Goal: Task Accomplishment & Management: Manage account settings

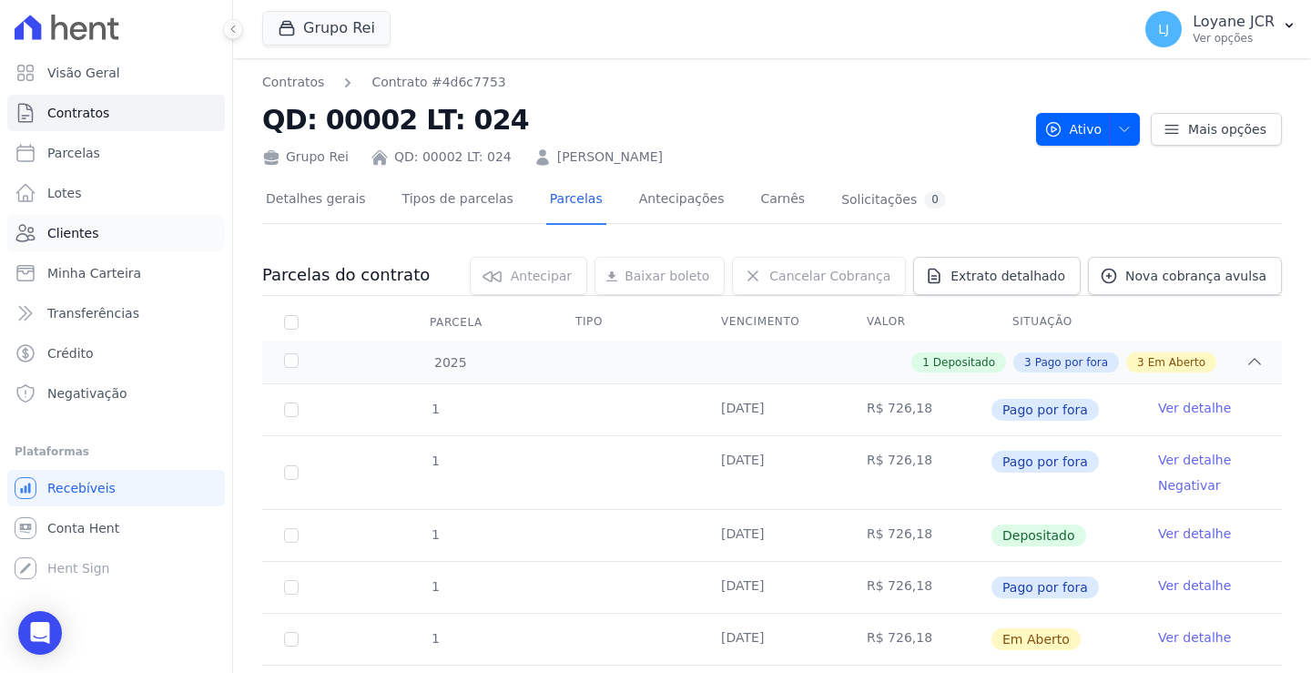
click at [61, 217] on link "Clientes" at bounding box center [116, 233] width 218 height 36
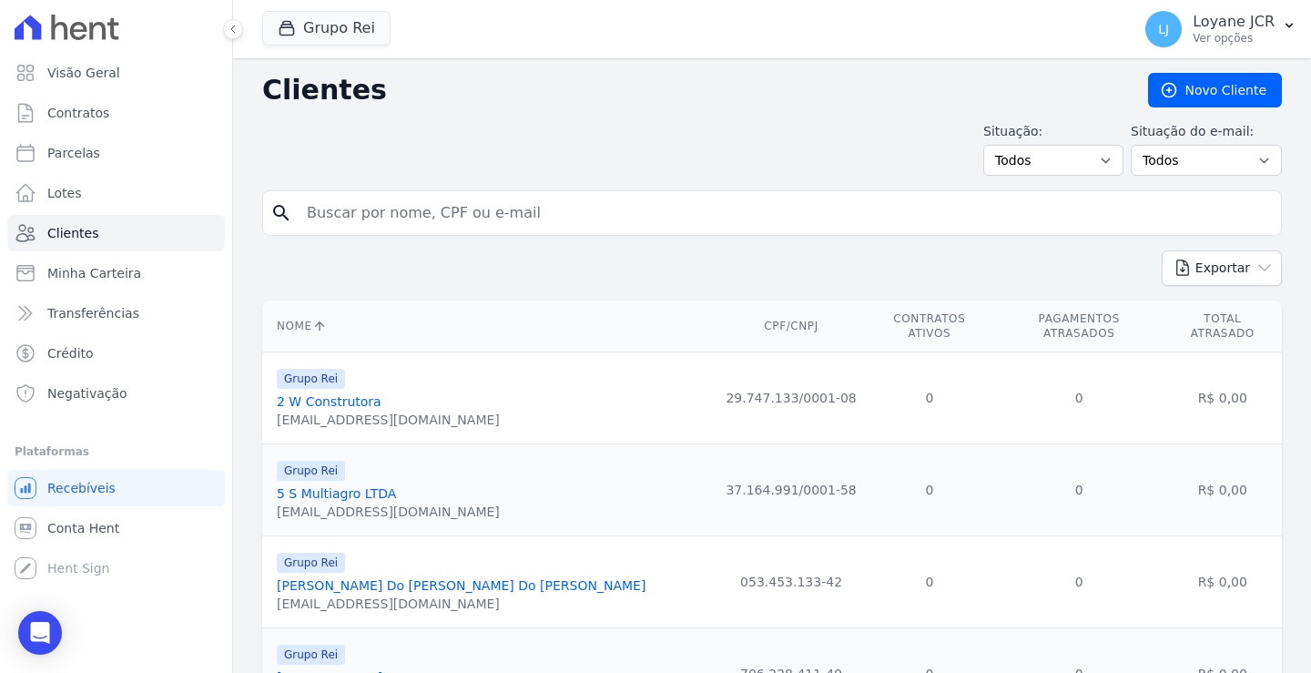
click at [347, 214] on input "search" at bounding box center [785, 213] width 978 height 36
paste input "[PERSON_NAME] [PERSON_NAME]"
type input "[PERSON_NAME] [PERSON_NAME]"
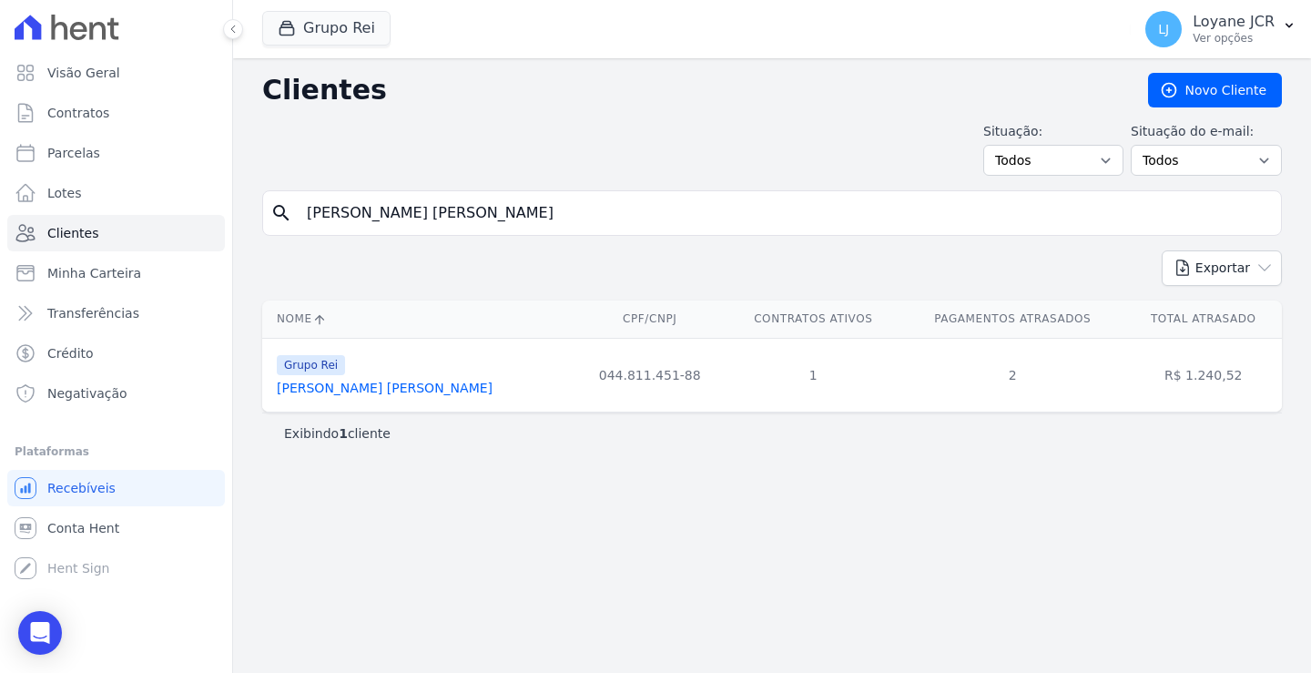
click at [333, 385] on link "[PERSON_NAME] [PERSON_NAME]" at bounding box center [385, 388] width 216 height 15
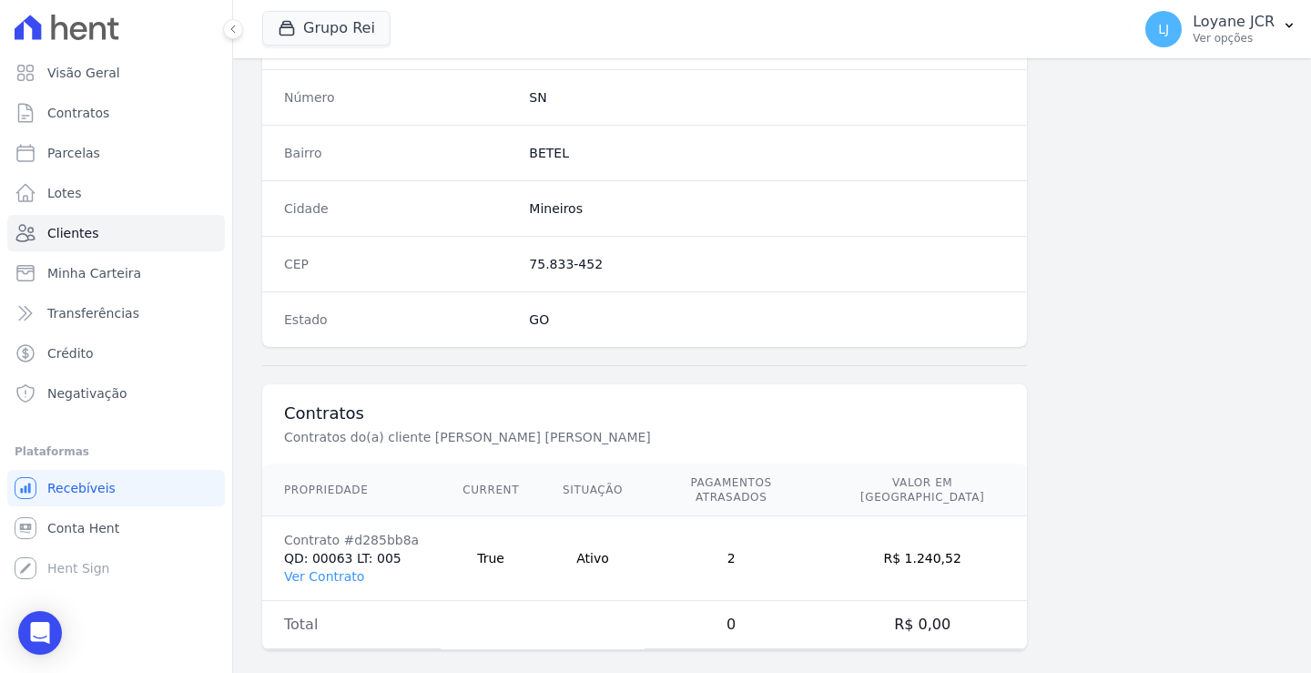
scroll to position [1030, 0]
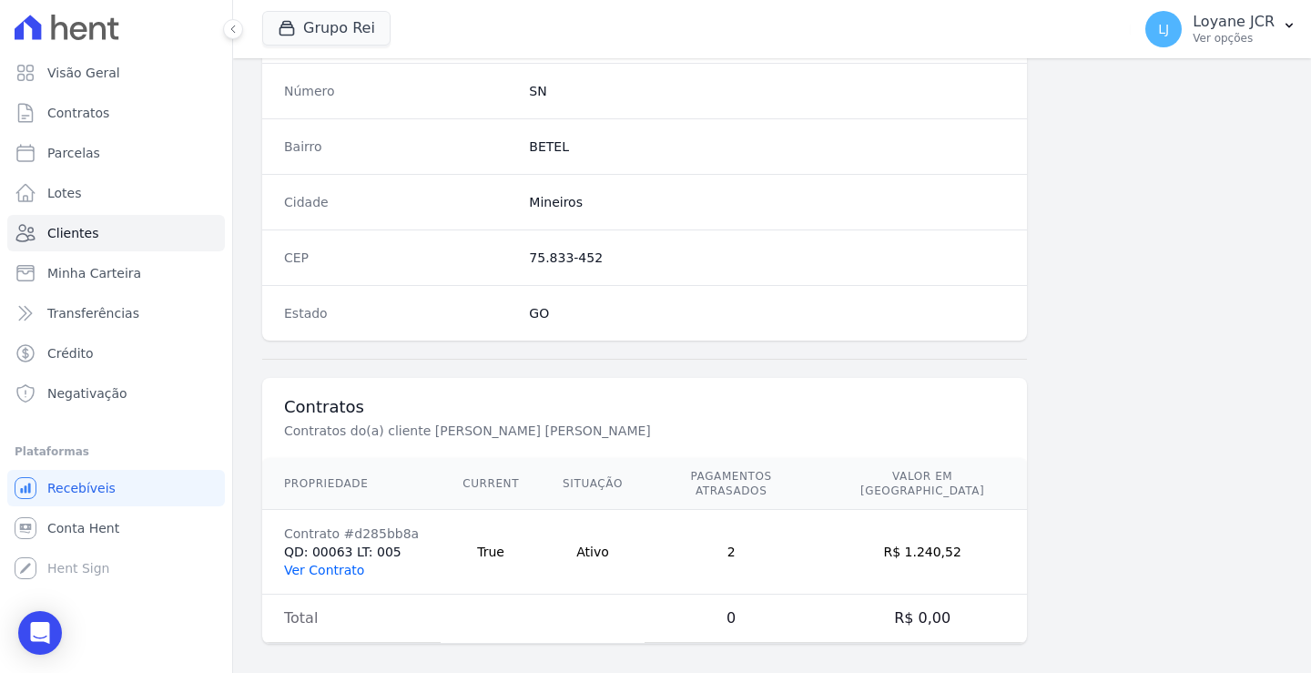
click at [323, 563] on link "Ver Contrato" at bounding box center [324, 570] width 80 height 15
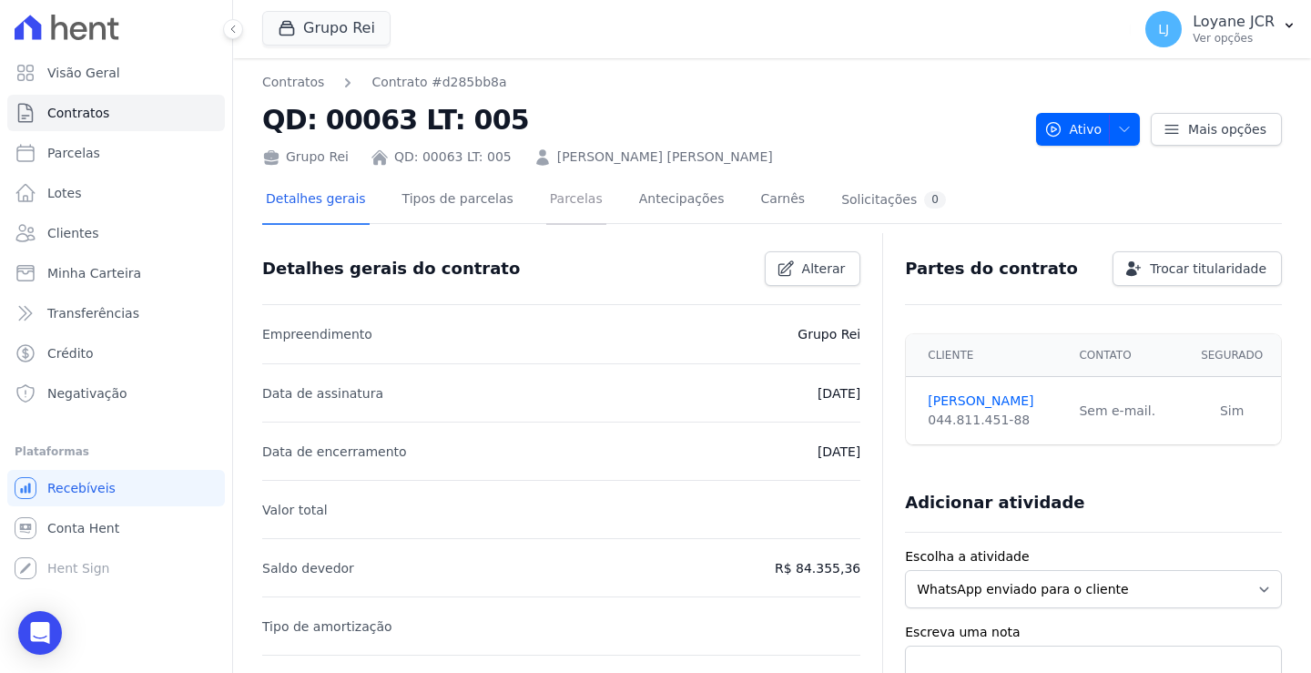
click at [552, 196] on link "Parcelas" at bounding box center [576, 201] width 60 height 48
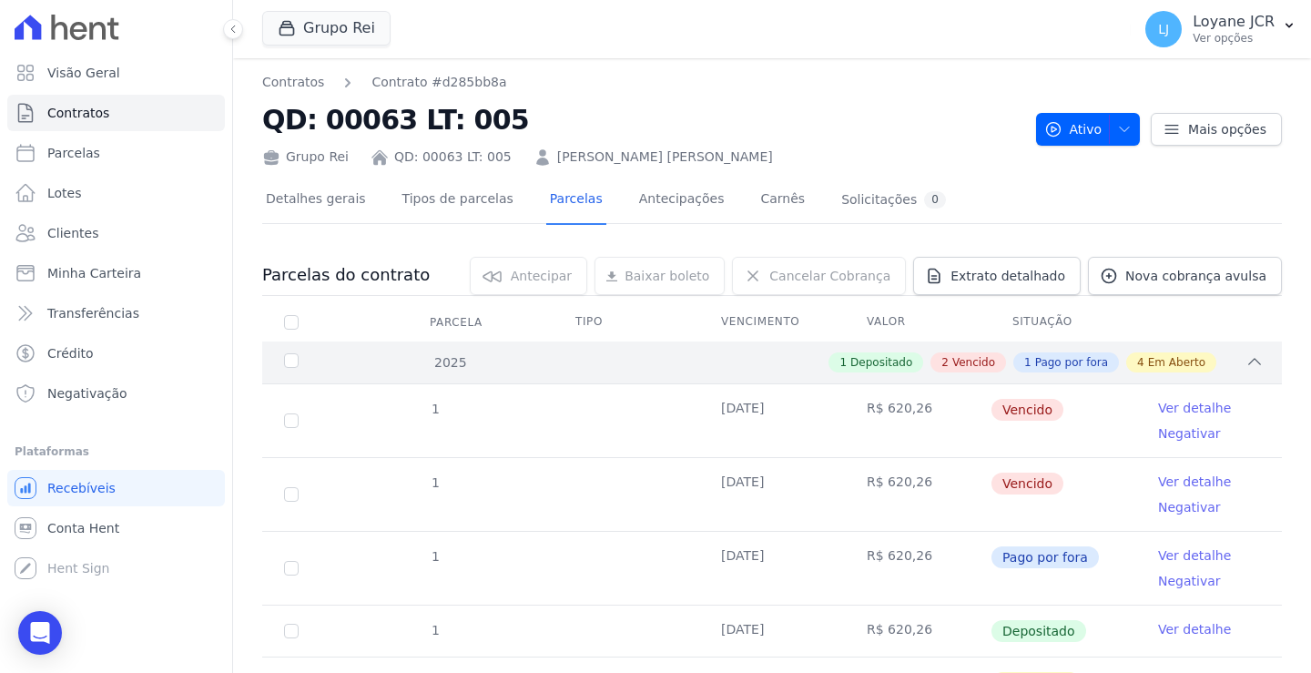
click at [1245, 358] on icon at bounding box center [1254, 361] width 18 height 18
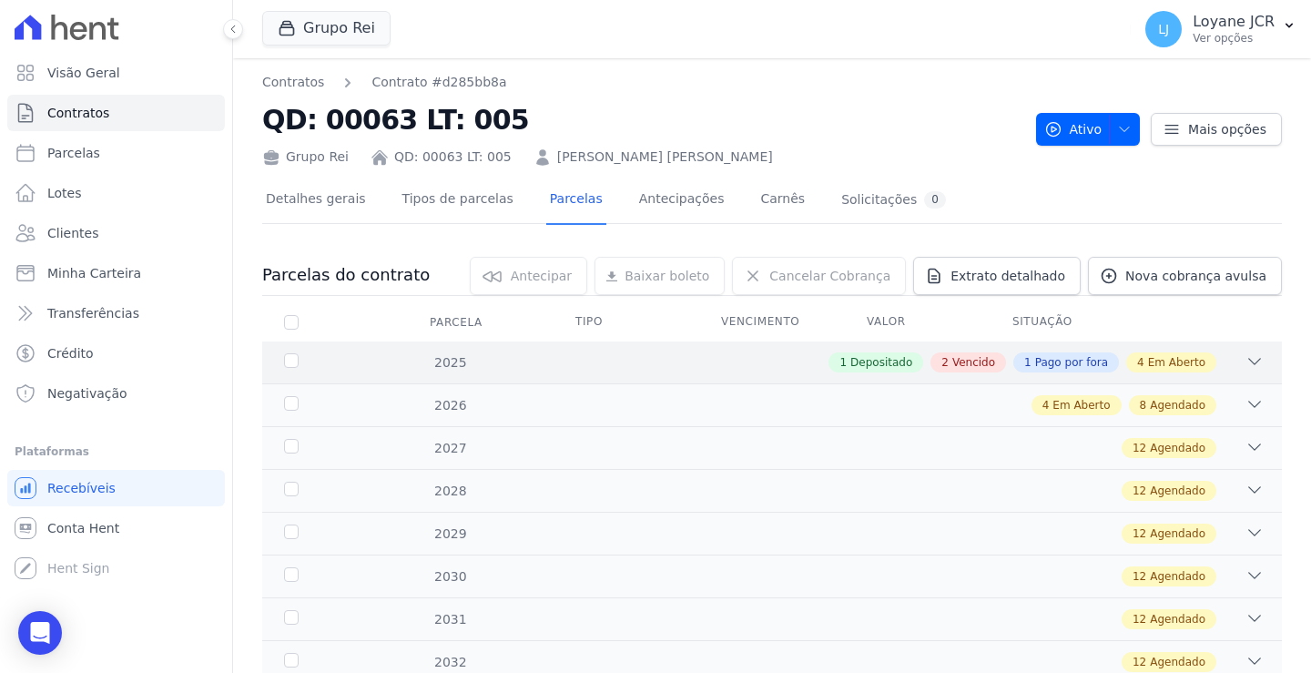
click at [1245, 358] on icon at bounding box center [1254, 361] width 18 height 18
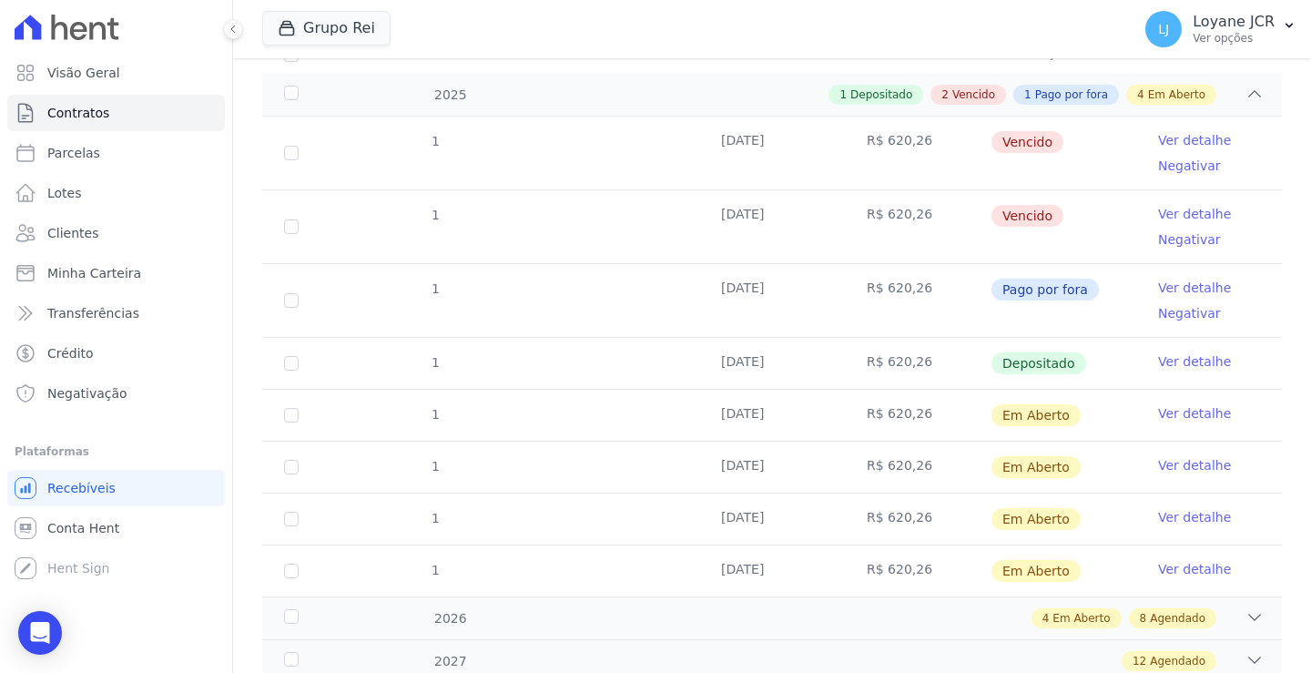
scroll to position [273, 0]
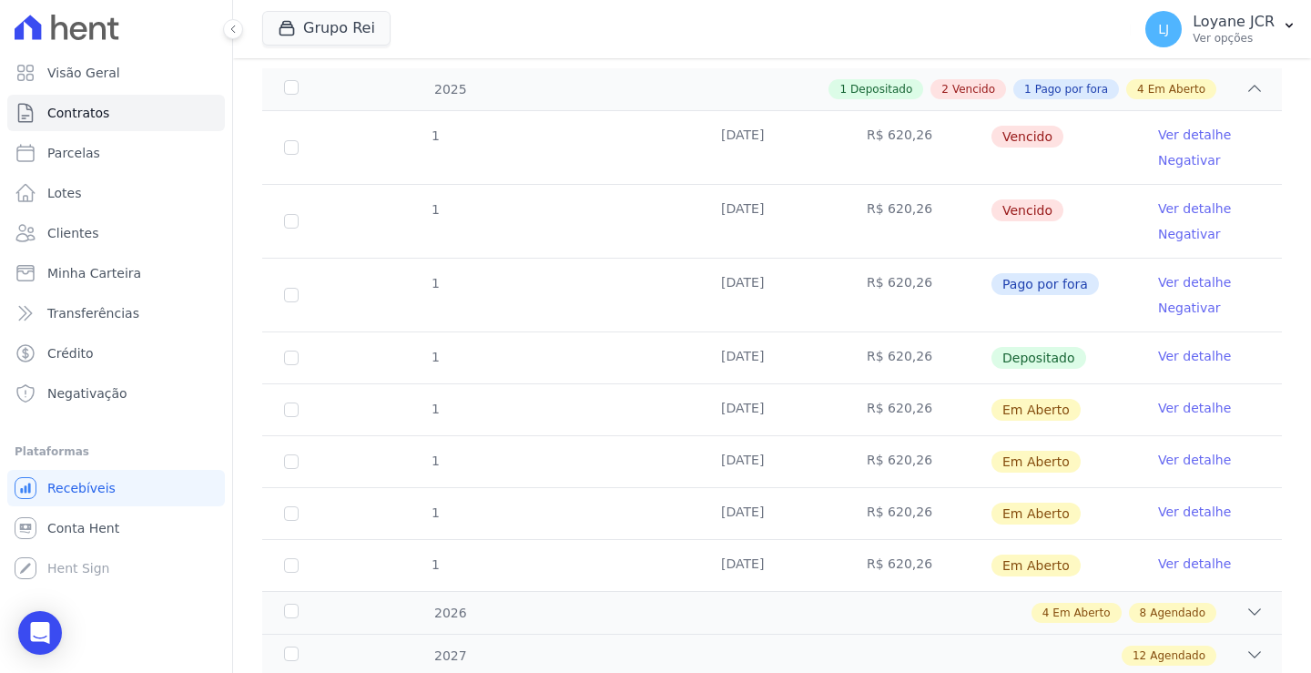
click at [740, 287] on td "[DATE]" at bounding box center [772, 295] width 146 height 73
click at [878, 208] on td "R$ 620,26" at bounding box center [918, 221] width 146 height 73
click at [933, 358] on td "R$ 620,26" at bounding box center [918, 357] width 146 height 51
click at [760, 350] on td "[DATE]" at bounding box center [772, 357] width 146 height 51
click at [889, 283] on td "R$ 620,26" at bounding box center [918, 295] width 146 height 73
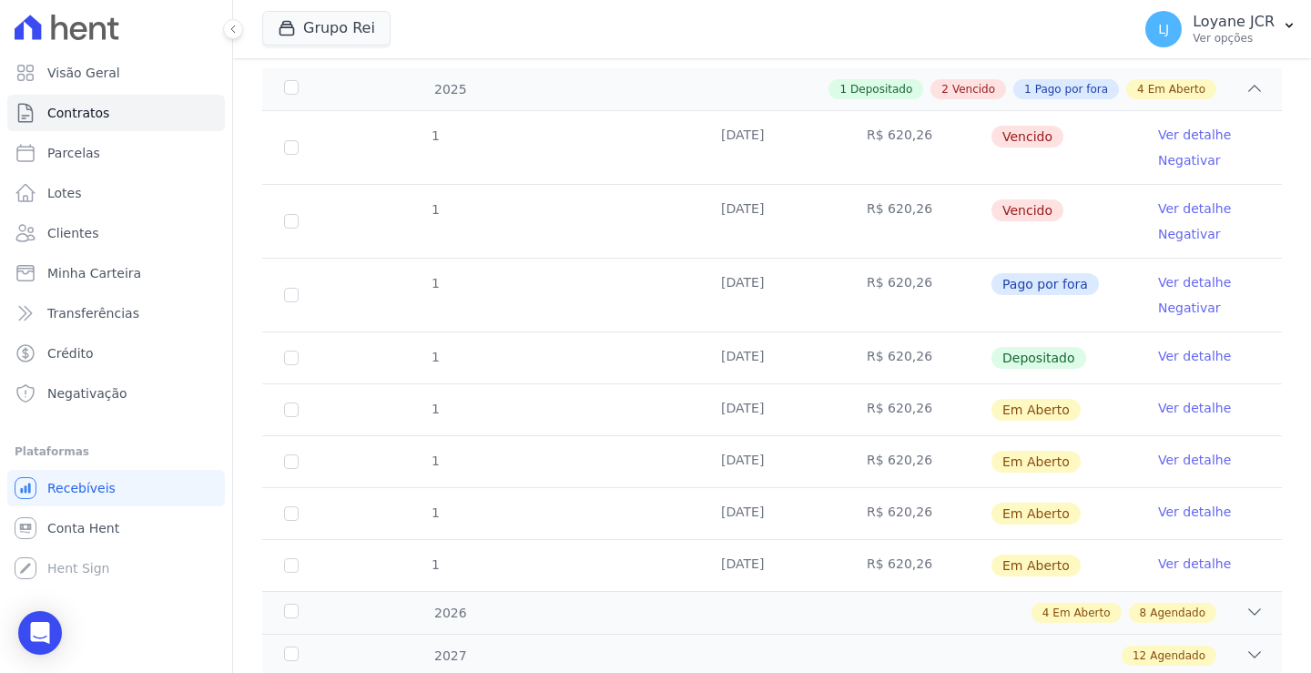
click at [871, 210] on td "R$ 620,26" at bounding box center [918, 221] width 146 height 73
click at [283, 414] on td "1" at bounding box center [291, 409] width 58 height 51
click at [289, 413] on input "checkbox" at bounding box center [291, 409] width 15 height 15
checkbox input "true"
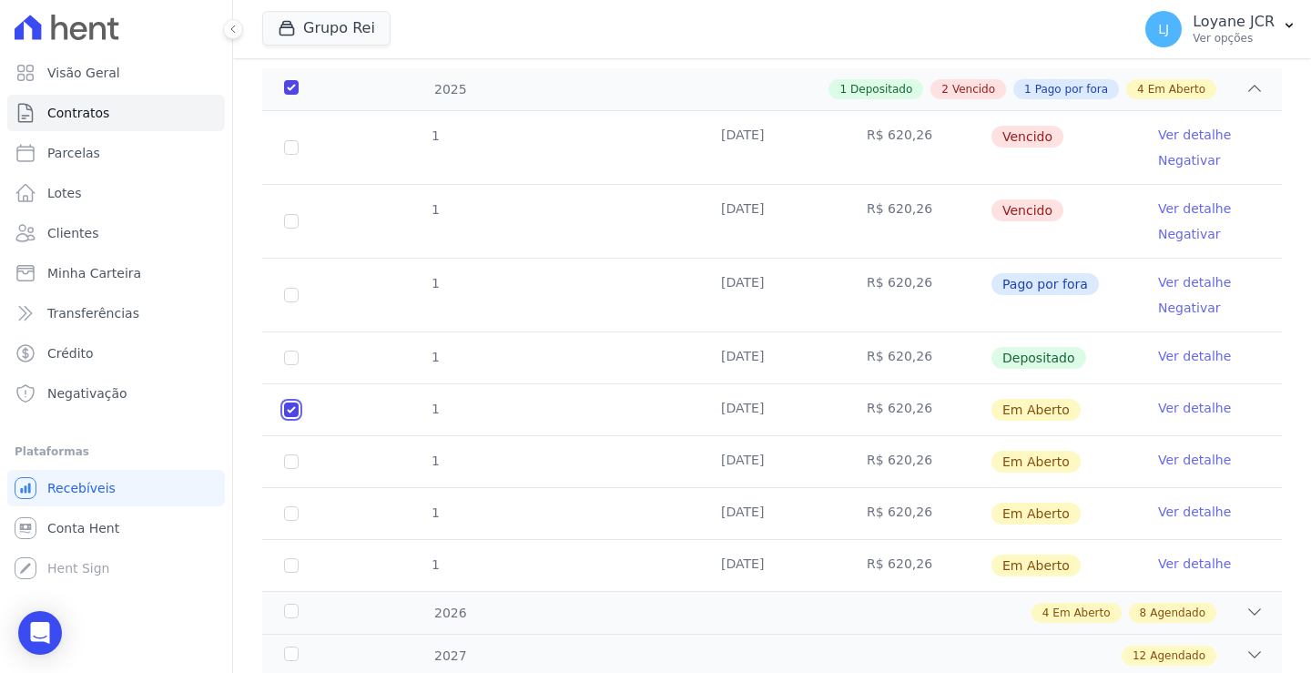
checkbox input "true"
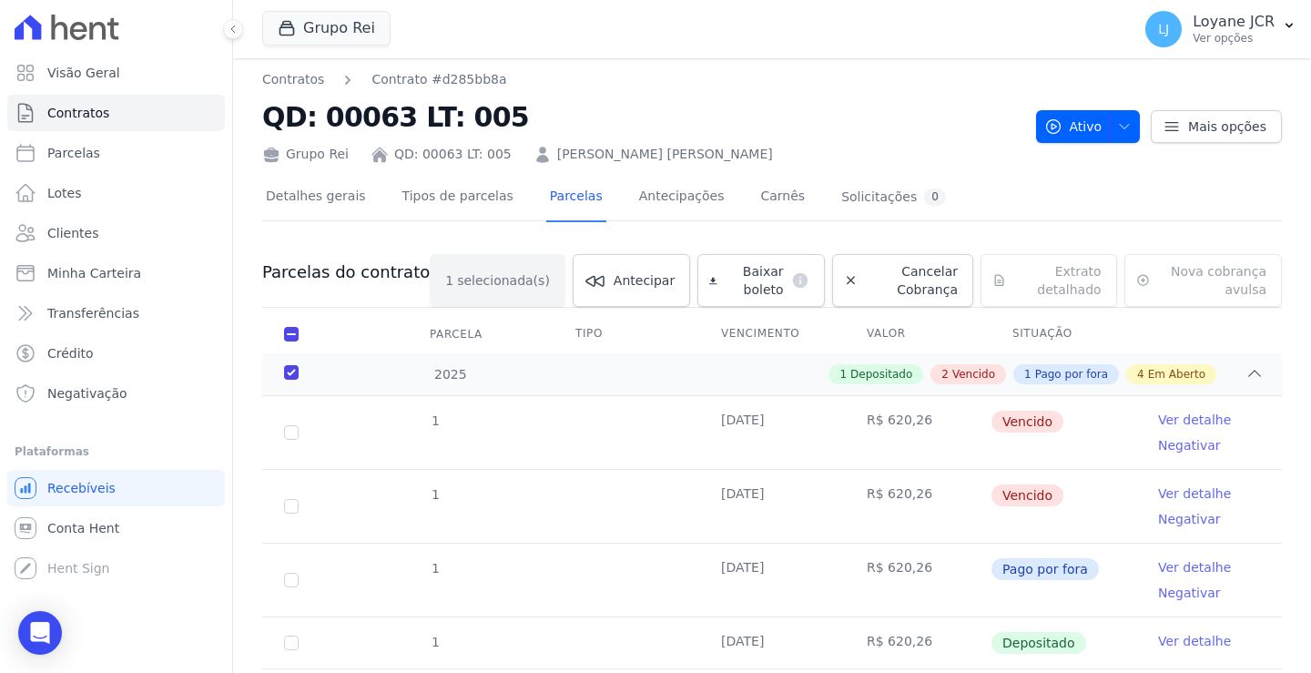
scroll to position [0, 0]
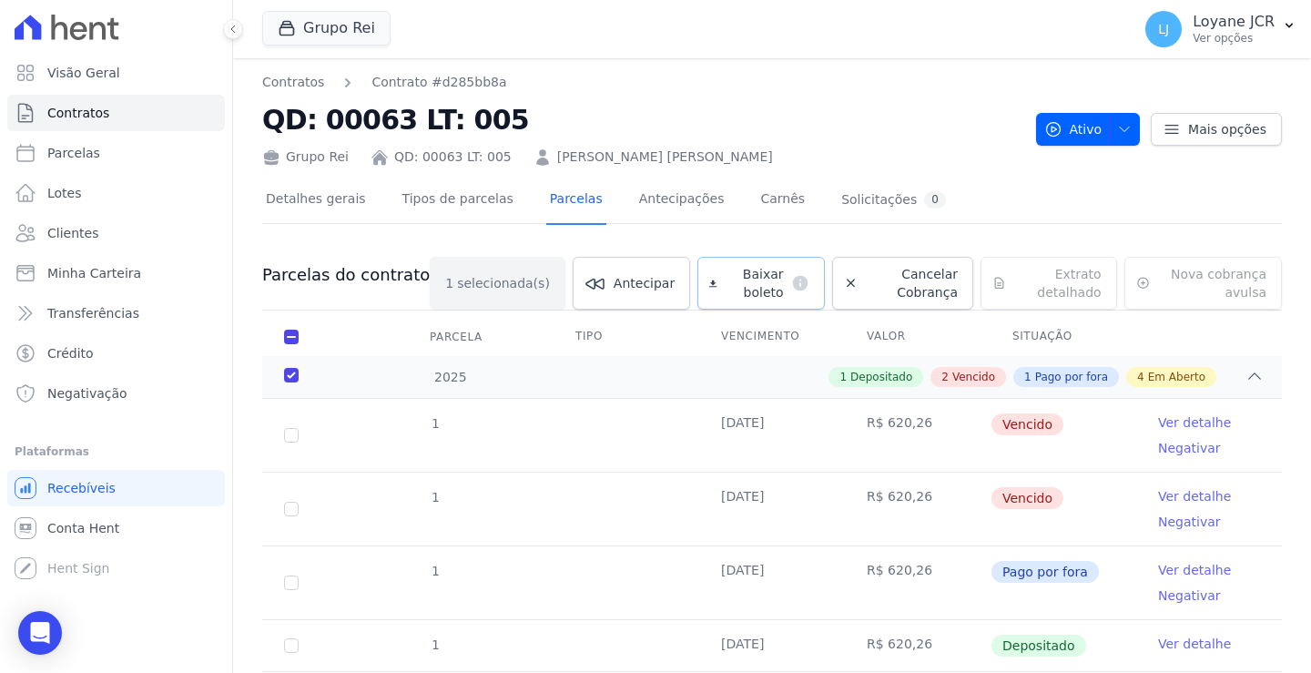
click at [725, 274] on span "Baixar boleto" at bounding box center [754, 283] width 59 height 36
